Goal: Download file/media

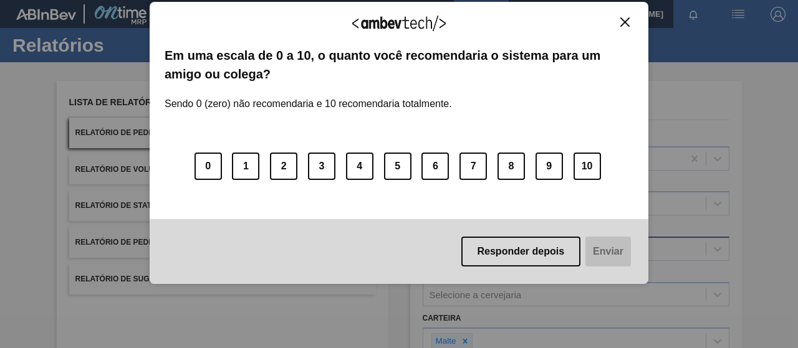
click at [496, 247] on button "Responder depois" at bounding box center [521, 252] width 120 height 30
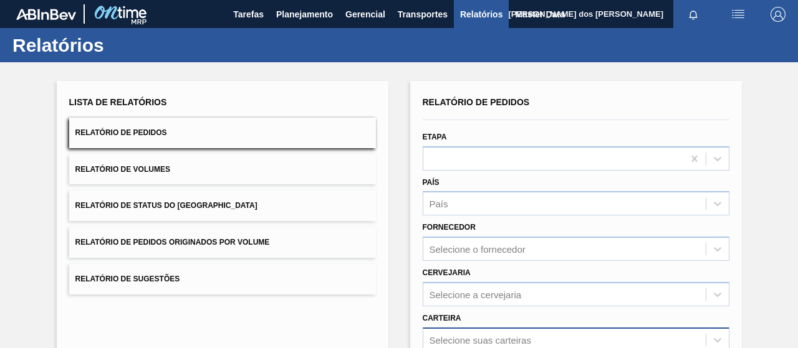
scroll to position [187, 0]
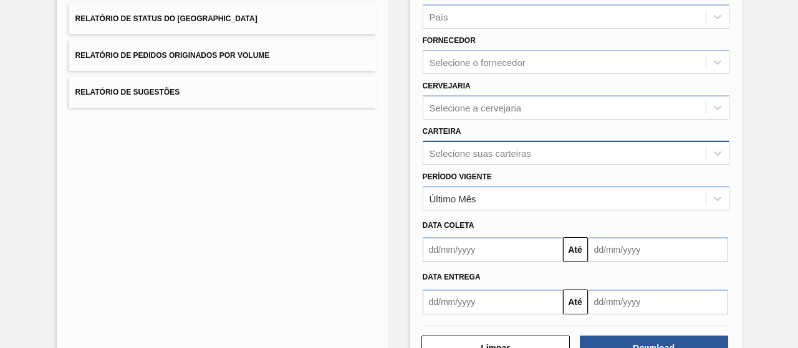
click at [440, 161] on div "Selecione suas carteiras" at bounding box center [576, 153] width 307 height 24
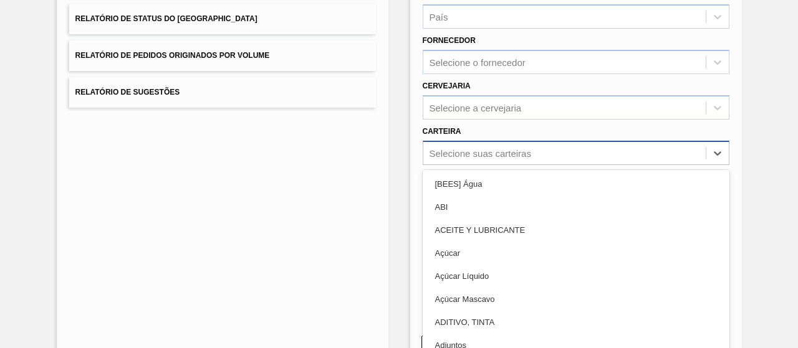
scroll to position [199, 0]
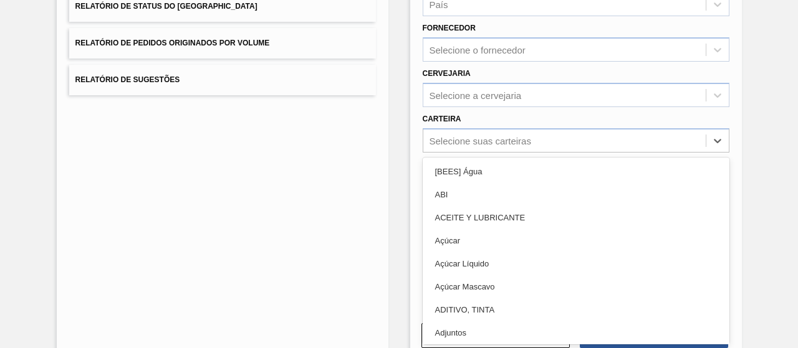
type input "a"
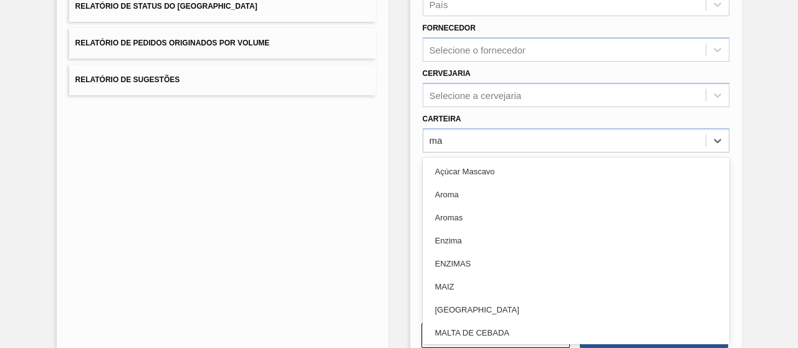
type input "mal"
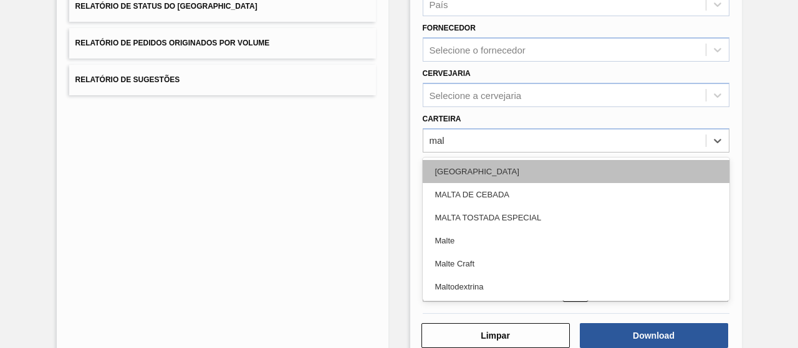
click at [449, 171] on div "[GEOGRAPHIC_DATA]" at bounding box center [576, 171] width 307 height 23
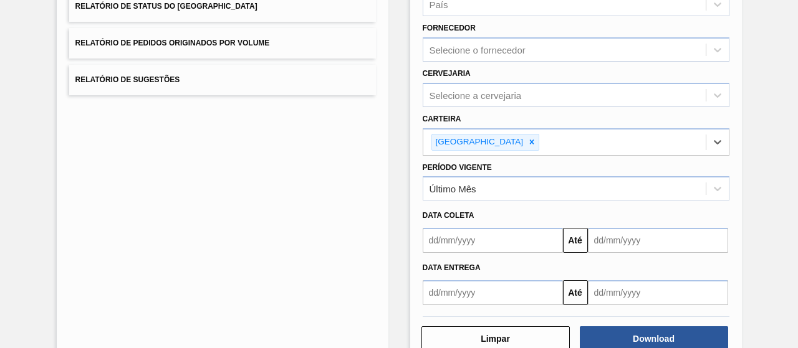
scroll to position [230, 0]
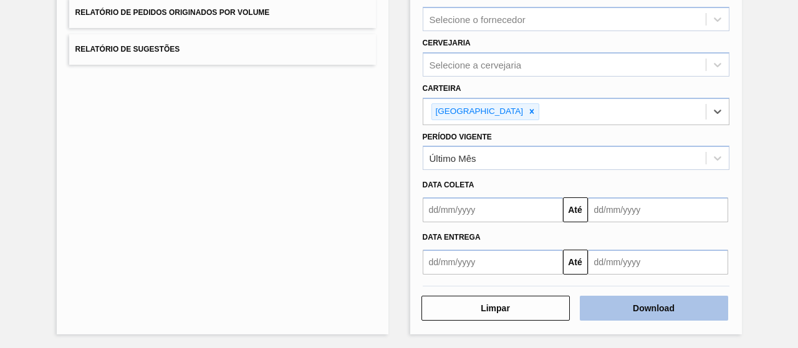
click at [628, 301] on button "Download" at bounding box center [654, 308] width 148 height 25
click at [632, 310] on button "Download" at bounding box center [654, 308] width 148 height 25
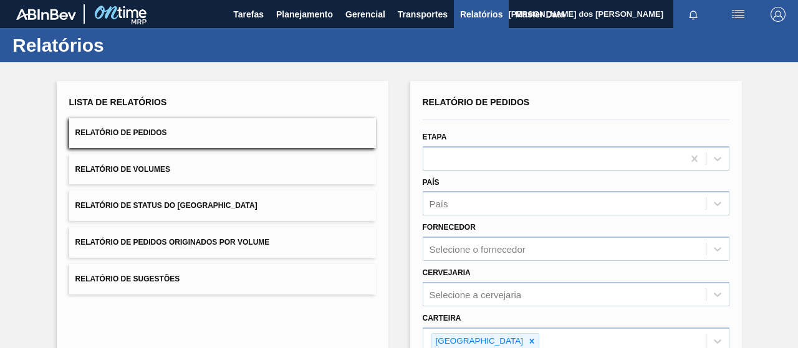
scroll to position [125, 0]
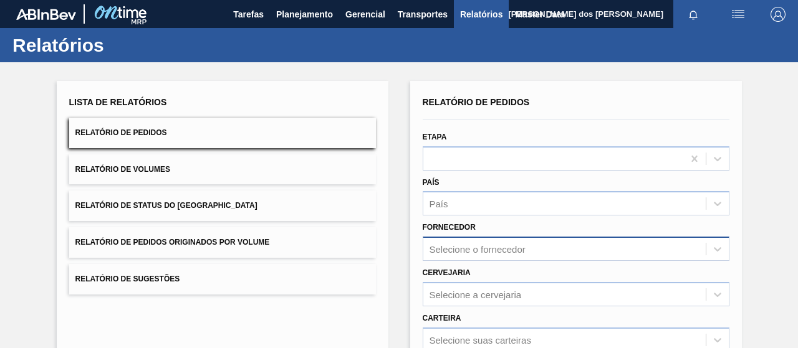
scroll to position [187, 0]
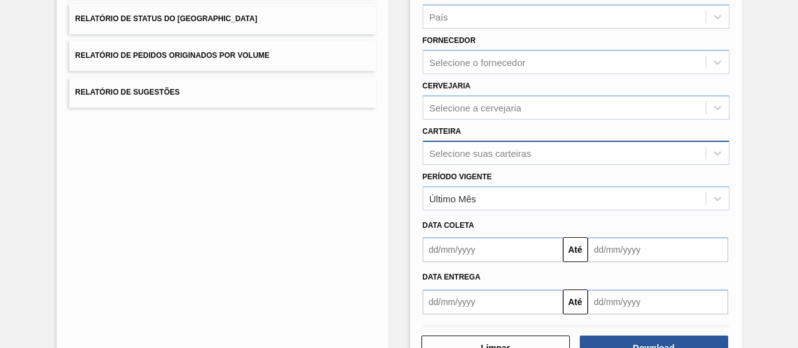
click at [482, 158] on div "Selecione suas carteiras" at bounding box center [576, 153] width 307 height 24
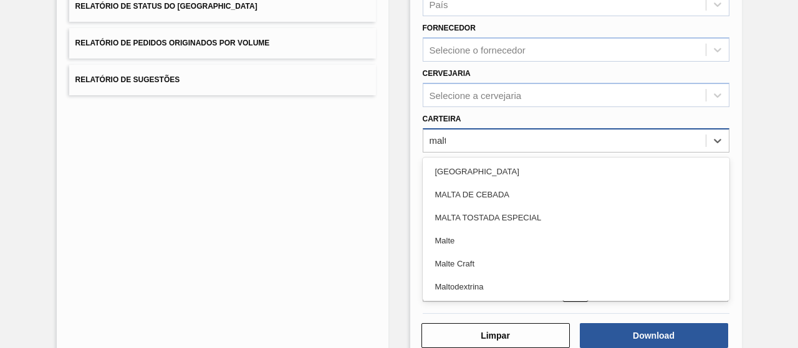
type input "malte"
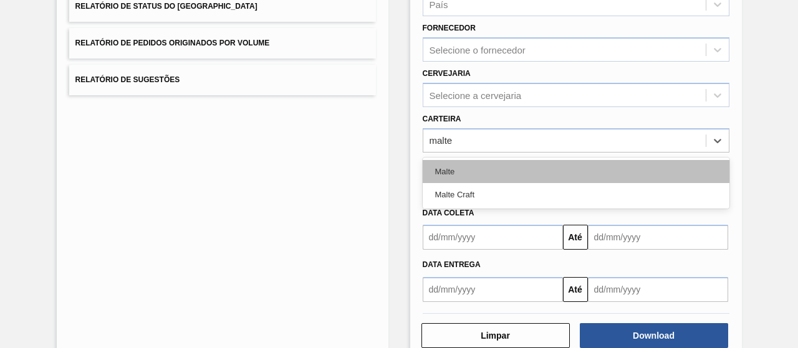
click at [453, 178] on div "Malte" at bounding box center [576, 171] width 307 height 23
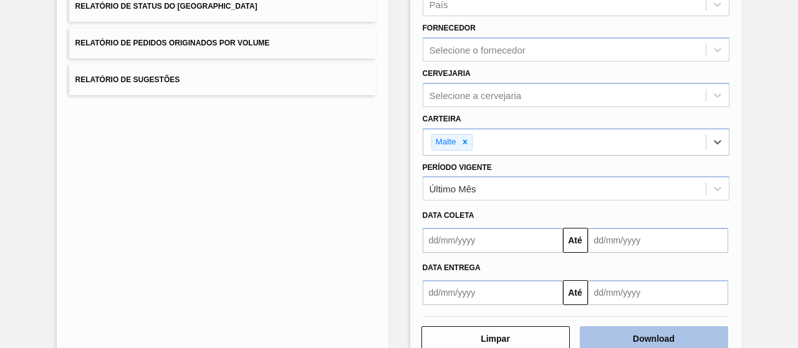
click at [630, 333] on button "Download" at bounding box center [654, 339] width 148 height 25
